Goal: Transaction & Acquisition: Purchase product/service

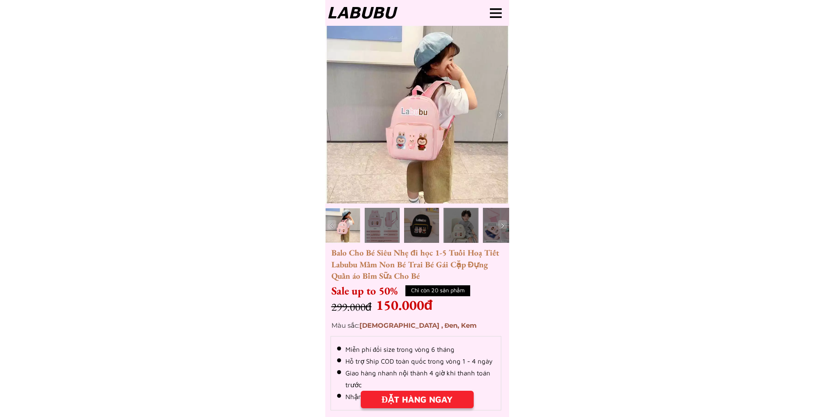
click at [372, 225] on div at bounding box center [382, 225] width 35 height 35
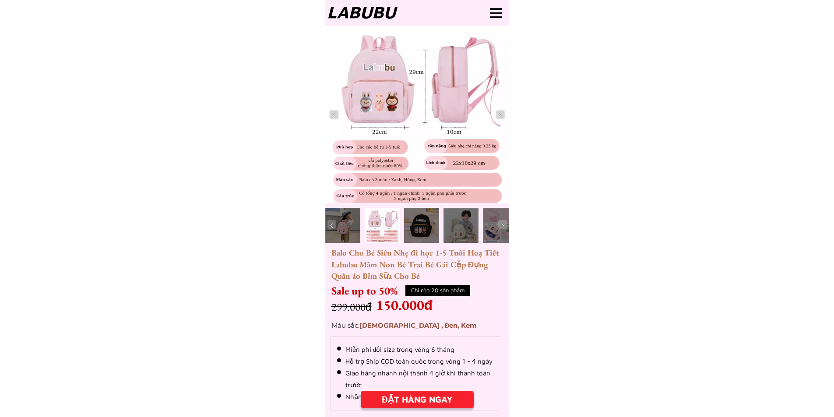
click at [412, 228] on div at bounding box center [421, 225] width 35 height 35
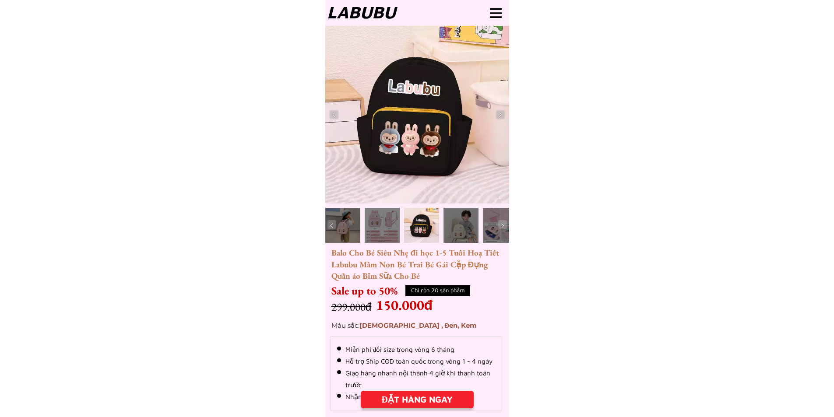
click at [467, 228] on div at bounding box center [461, 225] width 35 height 35
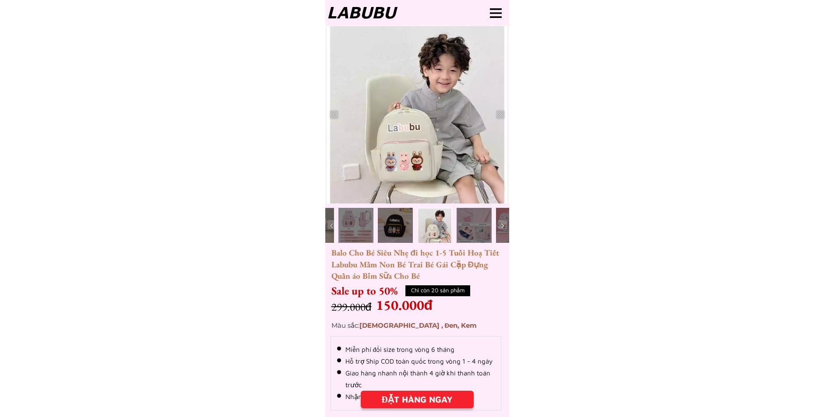
click at [427, 230] on div at bounding box center [434, 225] width 35 height 35
click at [395, 228] on div at bounding box center [395, 225] width 35 height 35
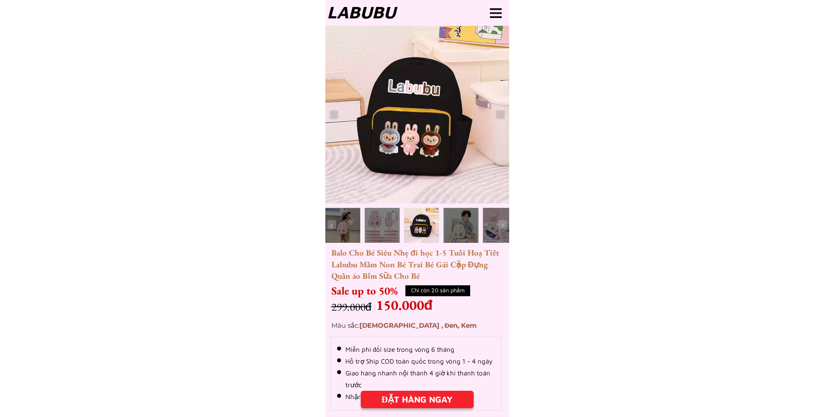
click at [343, 226] on div at bounding box center [342, 225] width 35 height 35
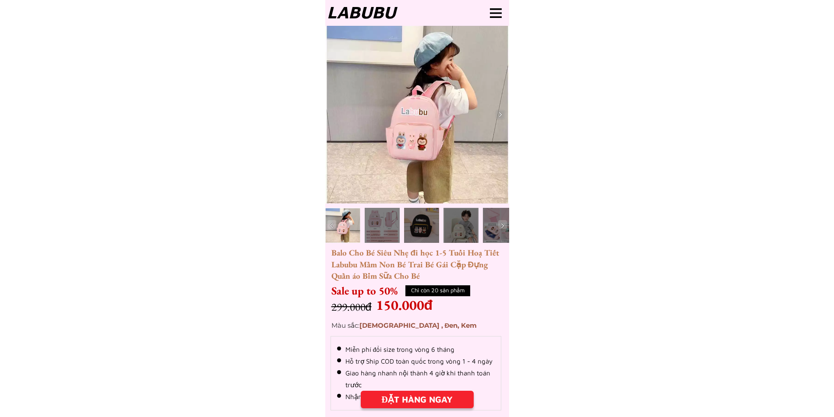
click at [372, 227] on div at bounding box center [382, 225] width 35 height 35
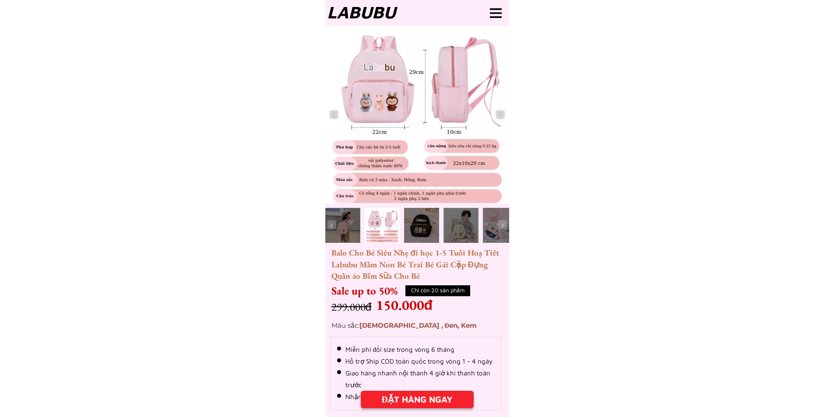
click at [502, 225] on img at bounding box center [502, 226] width 9 height 9
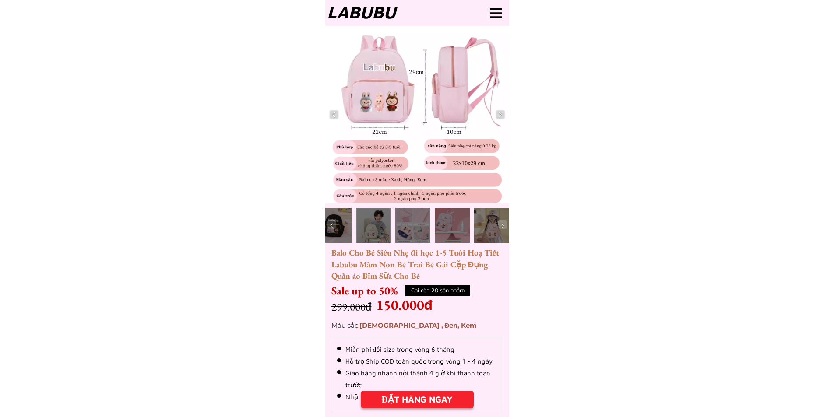
click at [490, 229] on div at bounding box center [491, 225] width 35 height 35
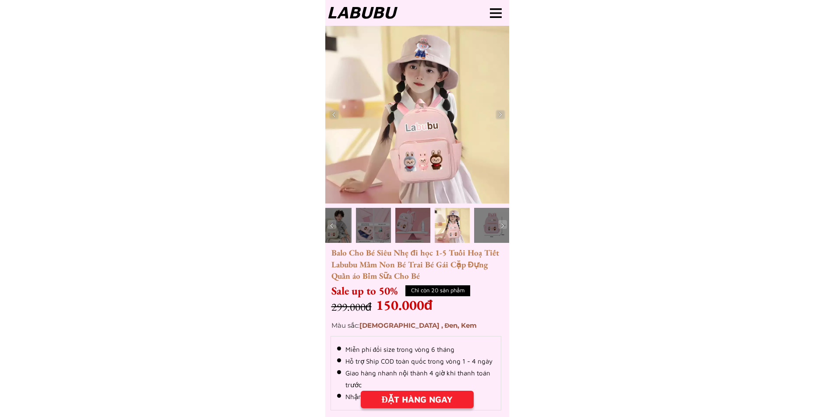
click at [415, 223] on div at bounding box center [412, 225] width 35 height 35
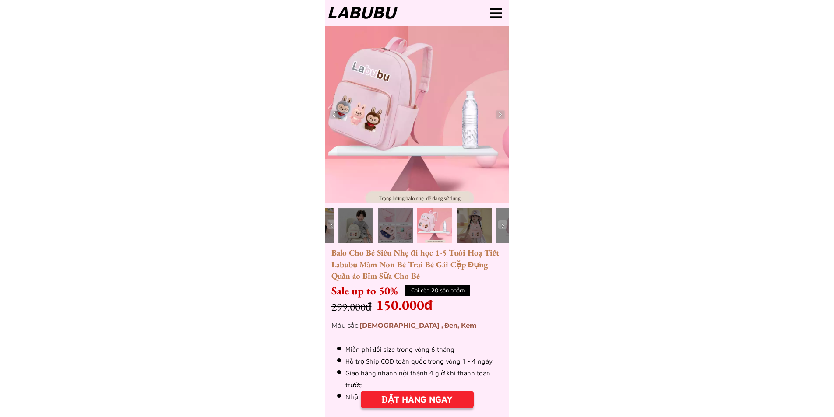
click at [351, 227] on div at bounding box center [356, 225] width 35 height 35
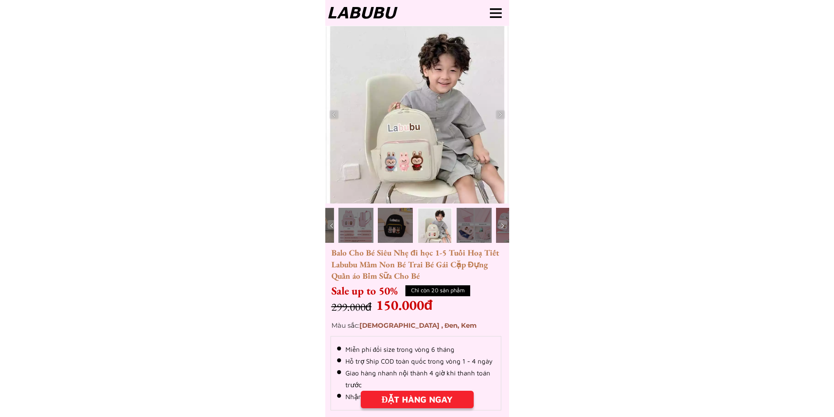
click at [338, 226] on div at bounding box center [454, 225] width 311 height 35
click at [330, 228] on img at bounding box center [332, 226] width 9 height 9
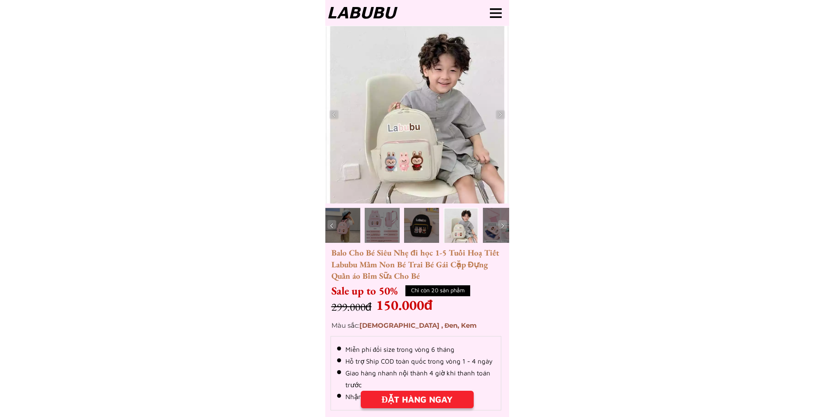
click at [344, 231] on div at bounding box center [342, 225] width 35 height 35
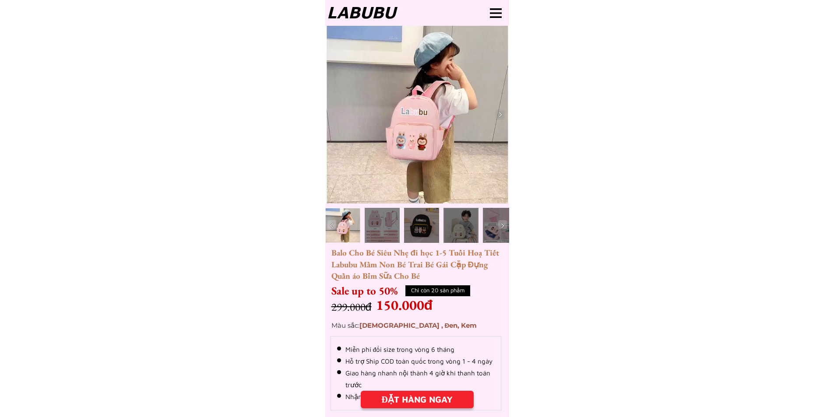
click at [346, 234] on div at bounding box center [342, 225] width 35 height 35
click at [454, 226] on div at bounding box center [461, 225] width 35 height 35
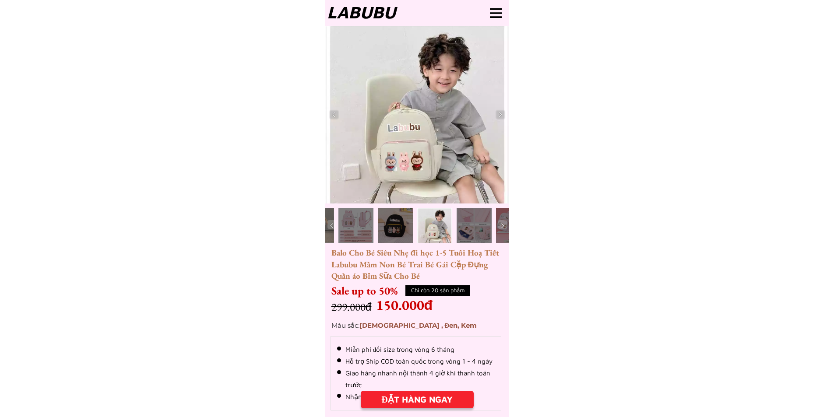
click at [359, 230] on div at bounding box center [356, 225] width 35 height 35
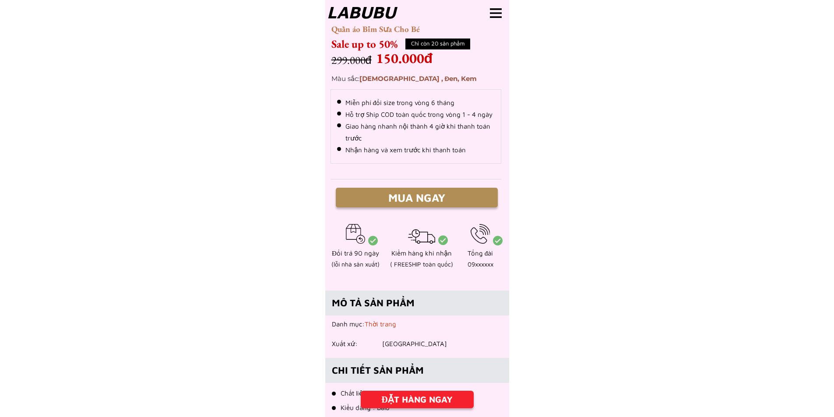
scroll to position [263, 0]
